Goal: Task Accomplishment & Management: Use online tool/utility

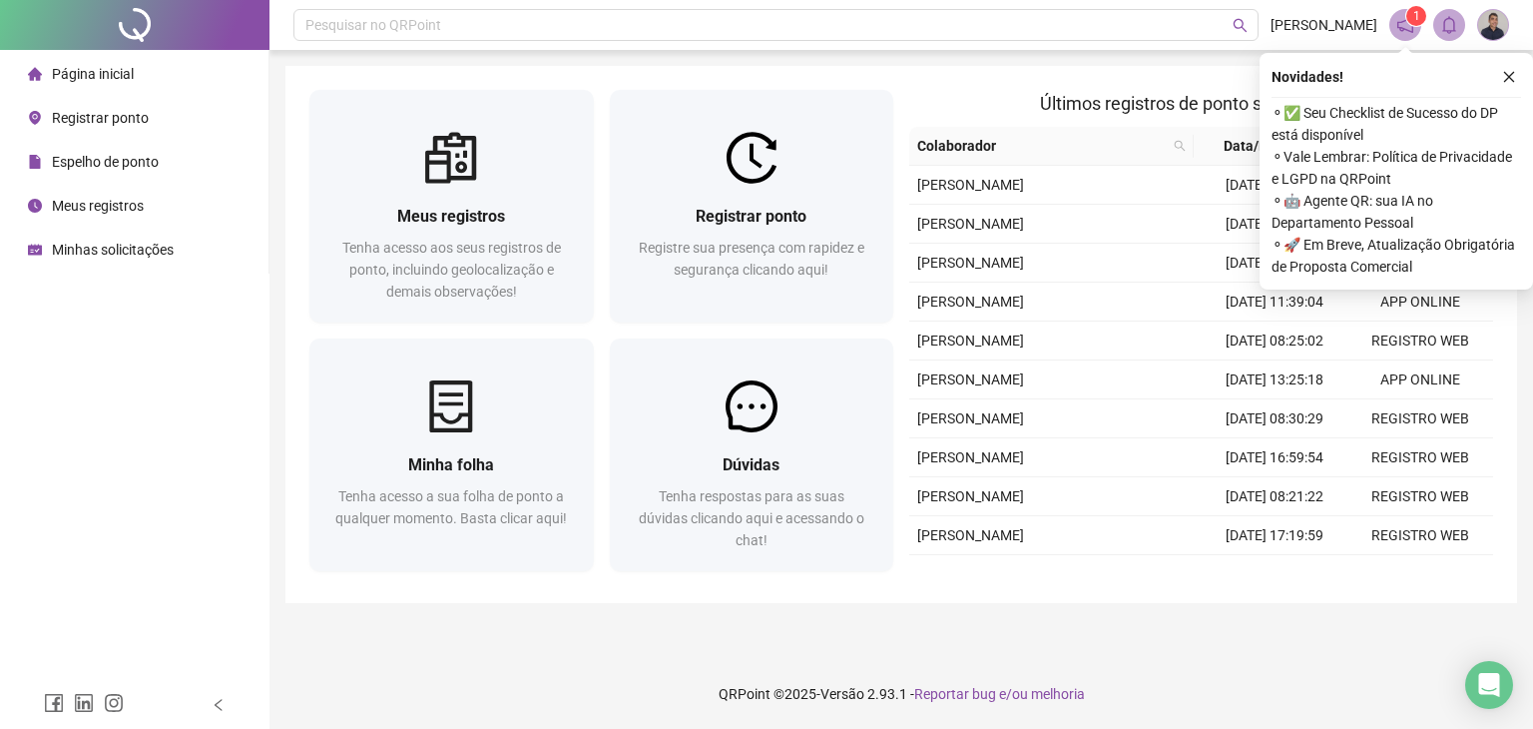
click at [1506, 81] on icon "close" at bounding box center [1509, 77] width 14 height 14
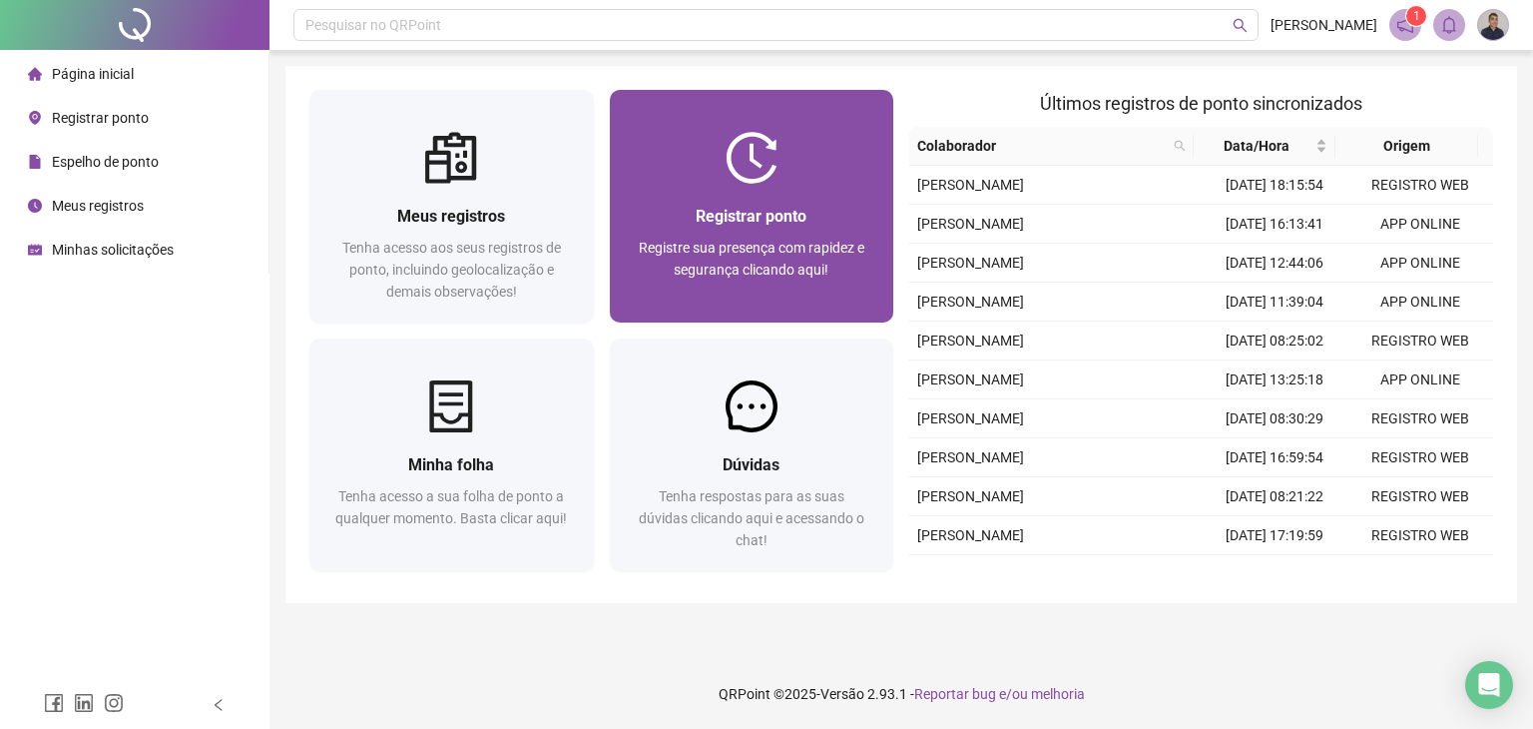
click at [849, 223] on div "Registrar ponto" at bounding box center [752, 216] width 237 height 25
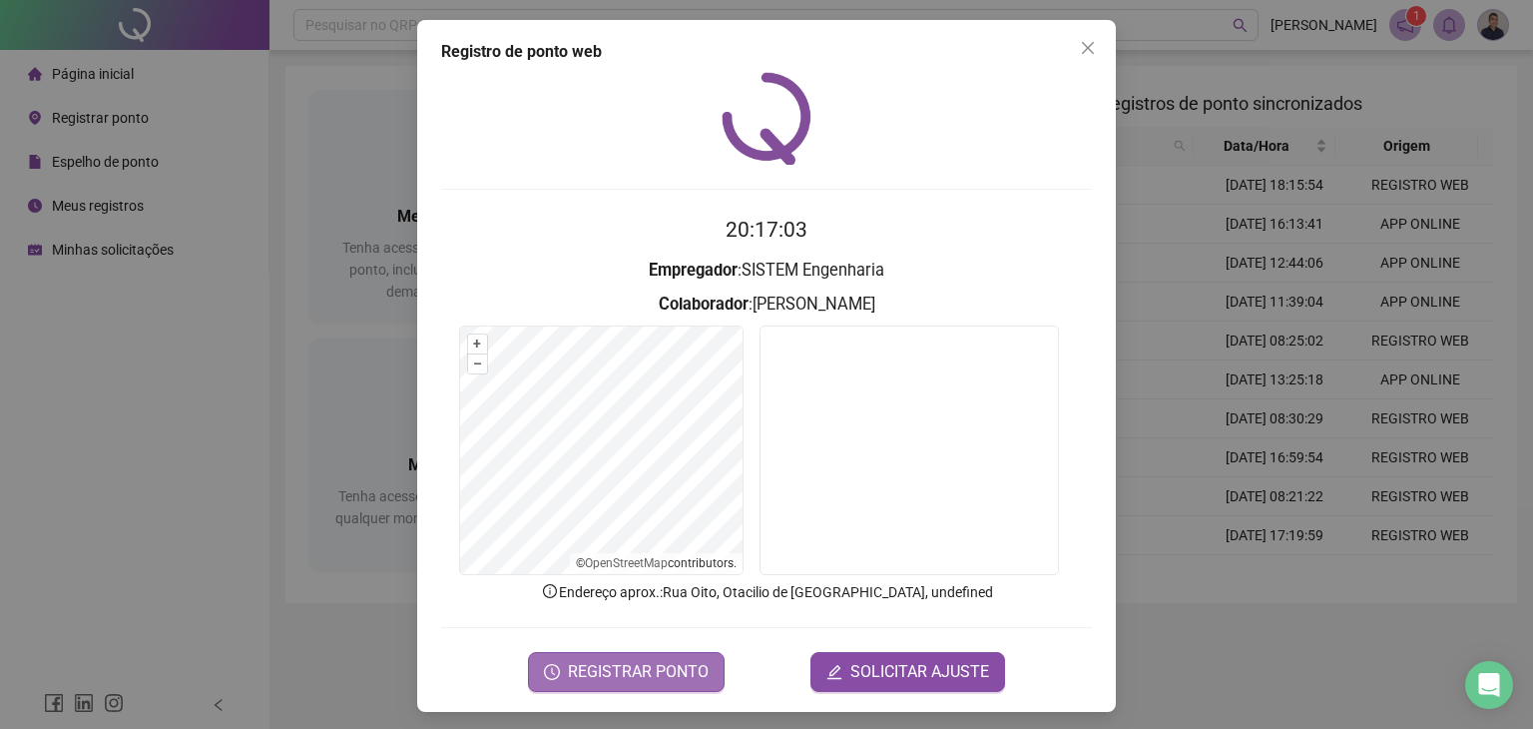
click at [675, 665] on span "REGISTRAR PONTO" at bounding box center [638, 672] width 141 height 24
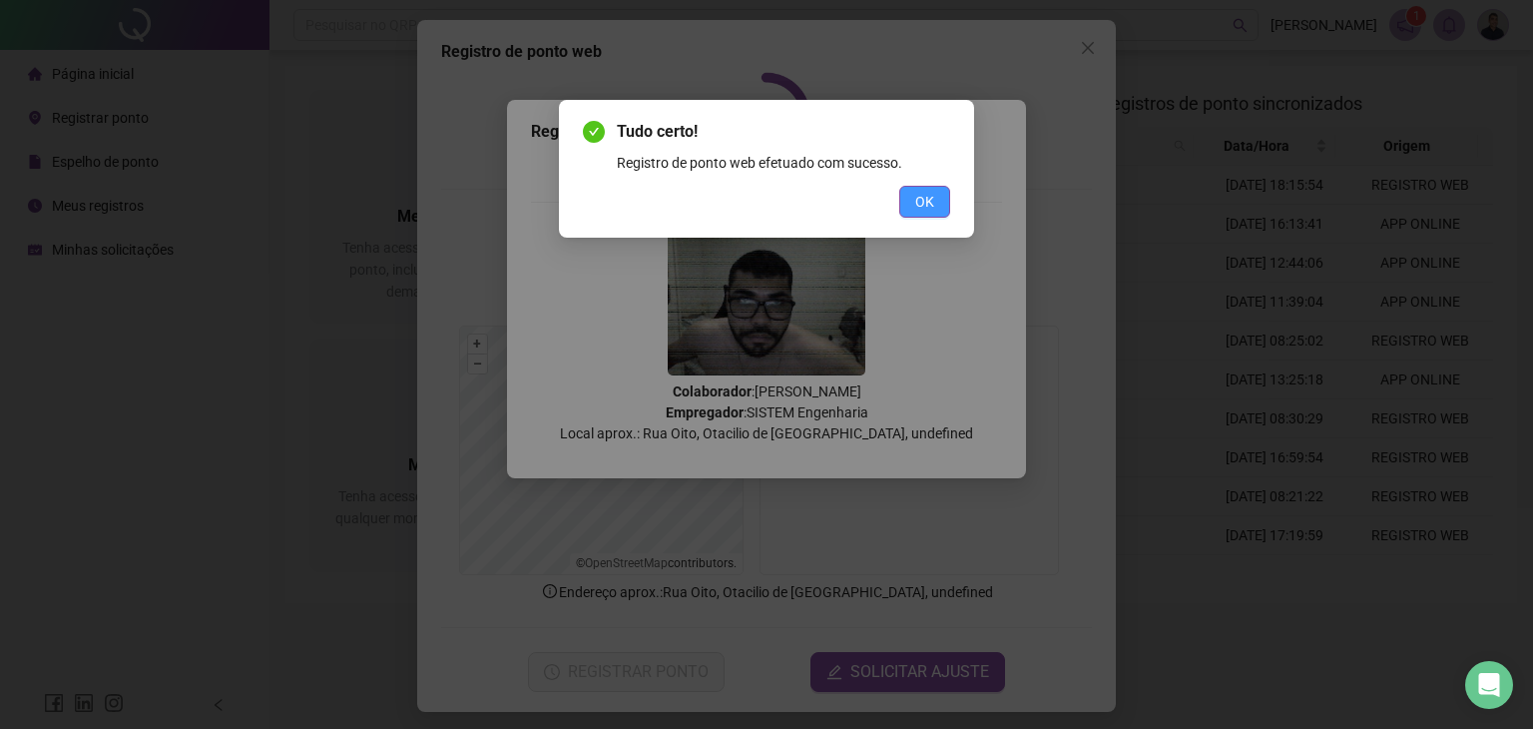
click at [921, 216] on button "OK" at bounding box center [924, 202] width 51 height 32
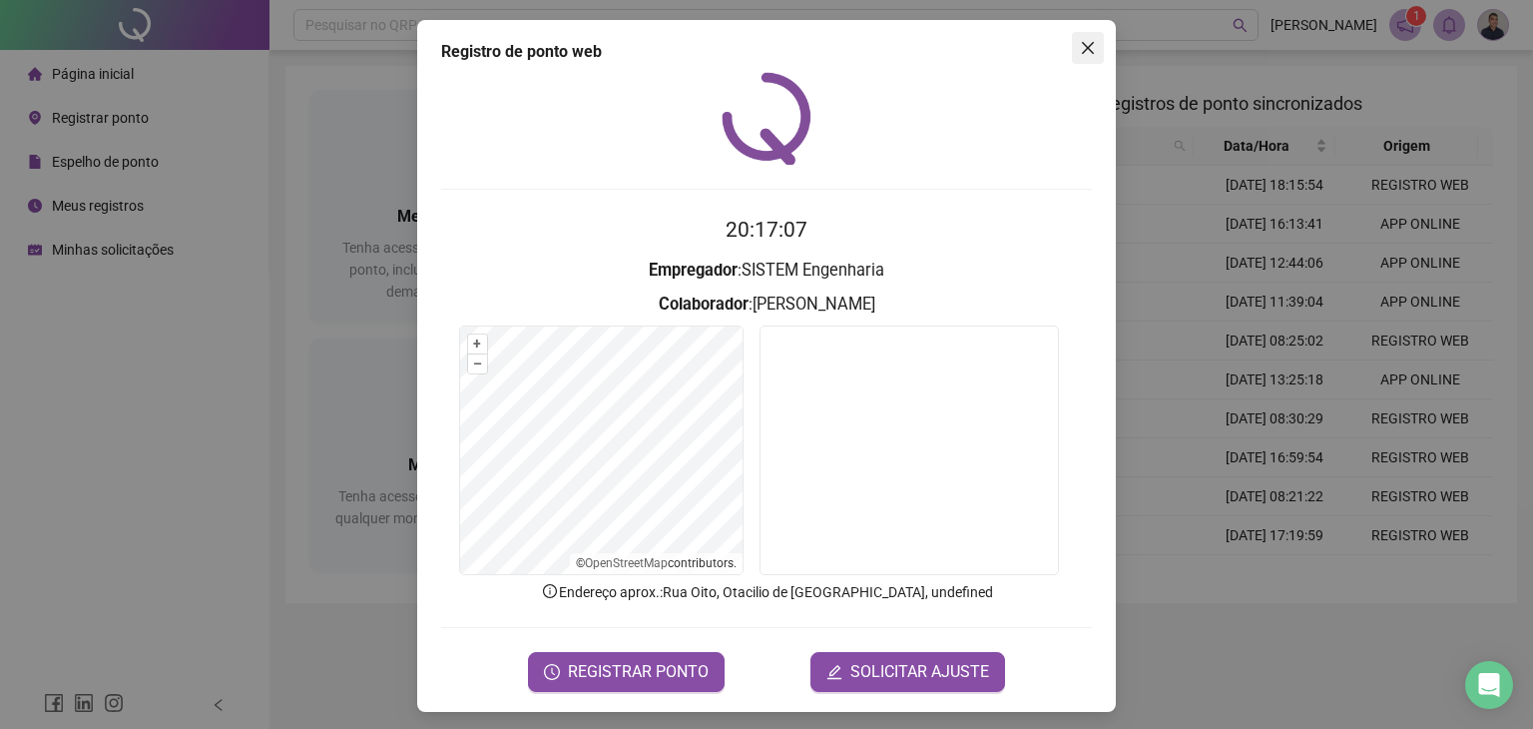
click at [1080, 50] on icon "close" at bounding box center [1088, 48] width 16 height 16
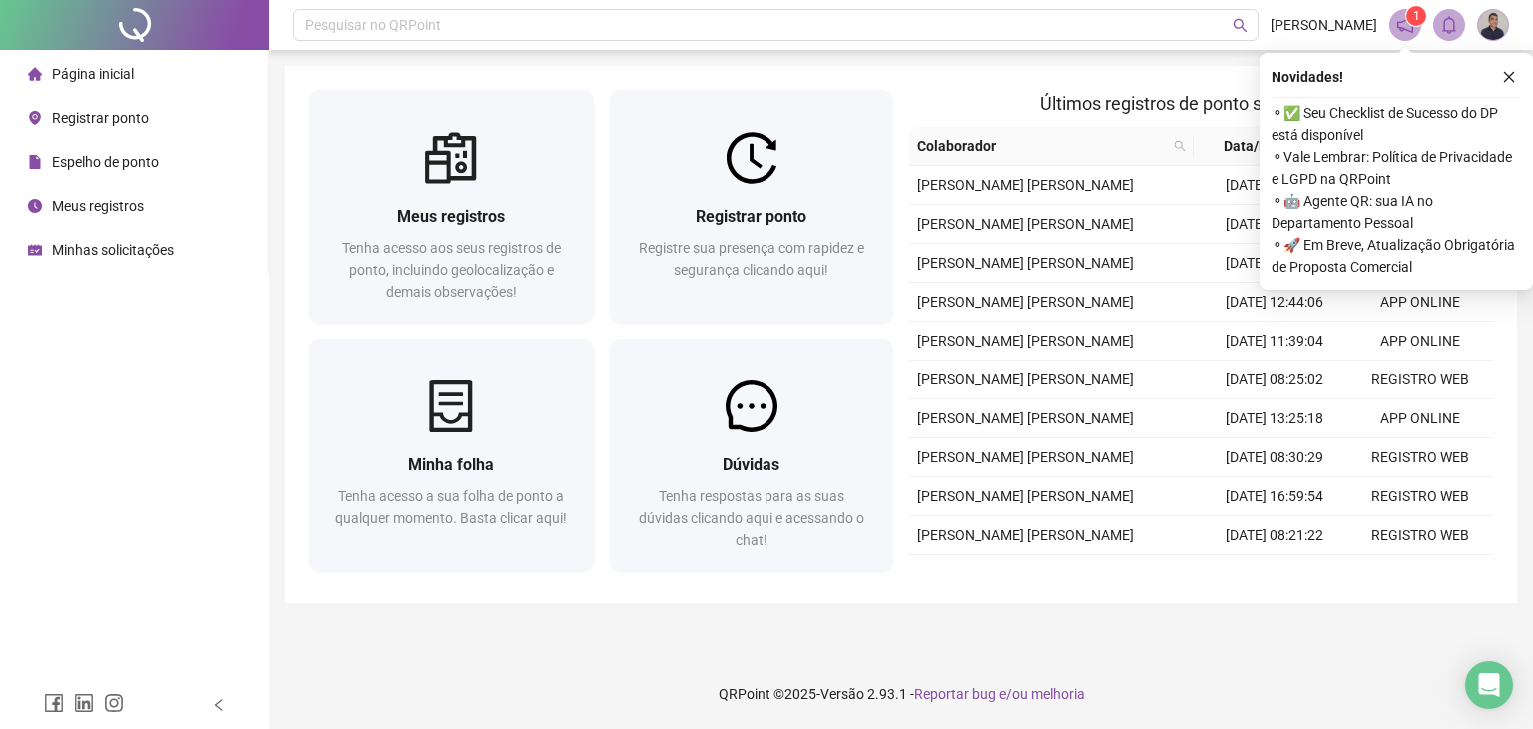
click at [1505, 78] on icon "close" at bounding box center [1509, 77] width 14 height 14
